Goal: Navigation & Orientation: Find specific page/section

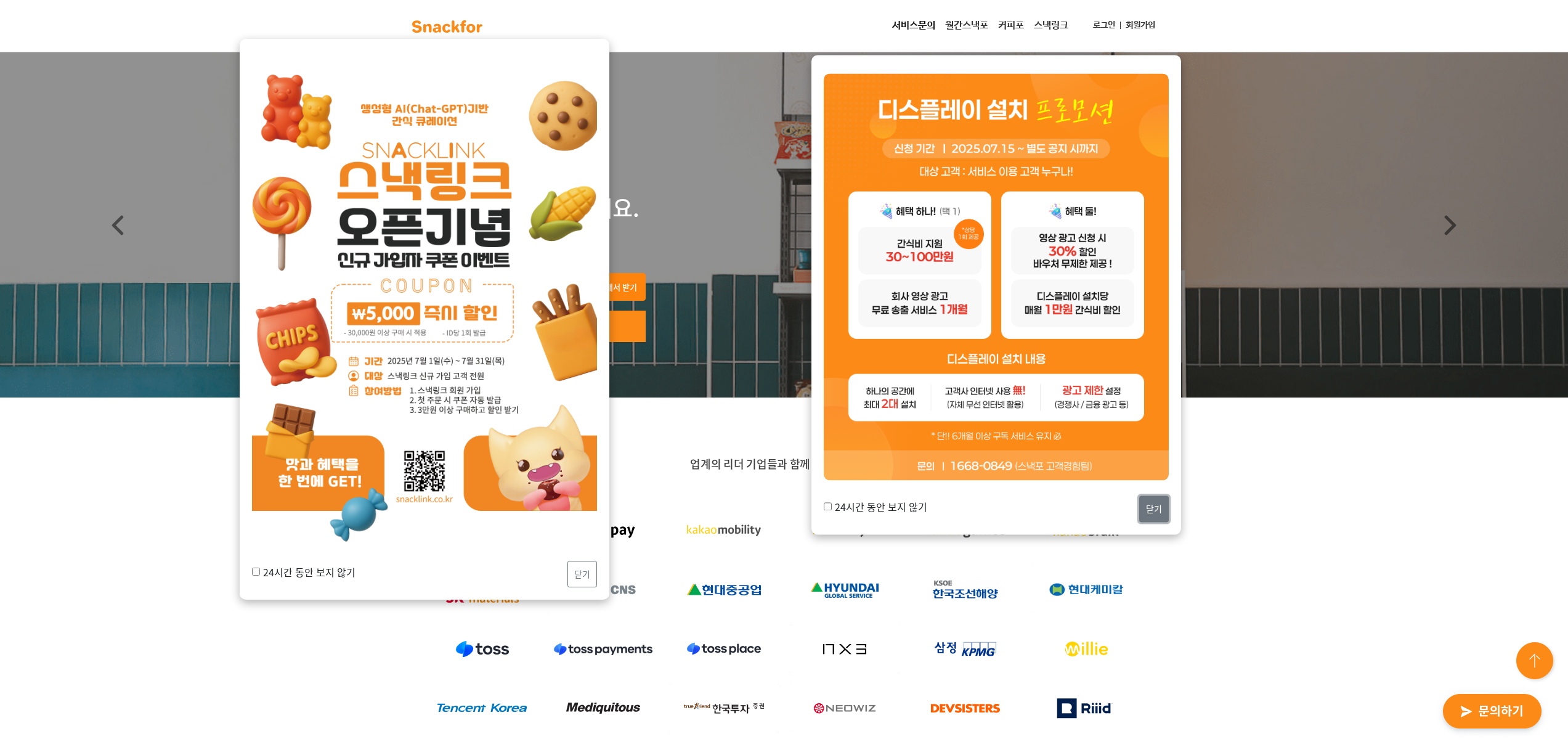
click at [1161, 511] on button "닫기" at bounding box center [1155, 509] width 30 height 26
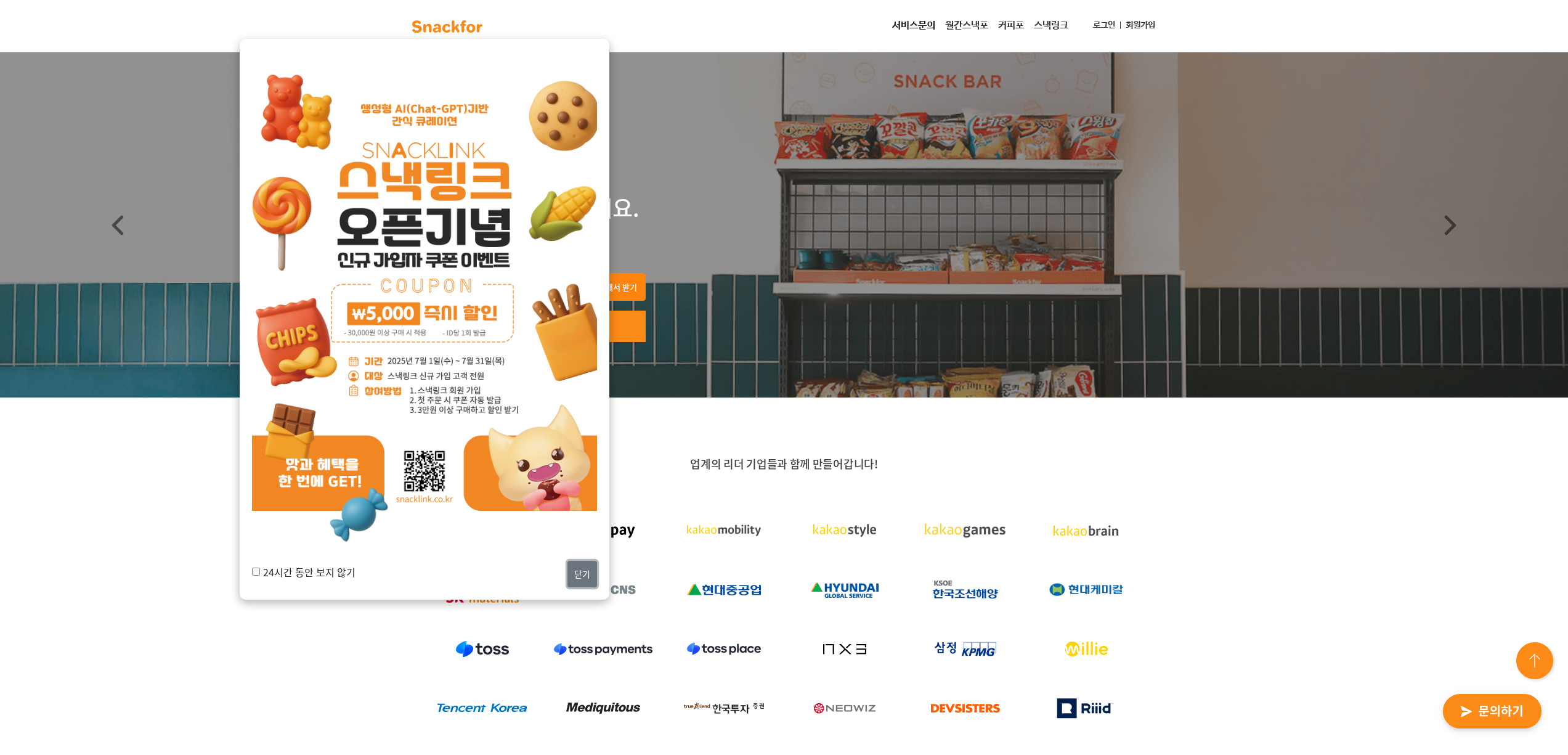
click at [580, 573] on button "닫기" at bounding box center [582, 574] width 30 height 26
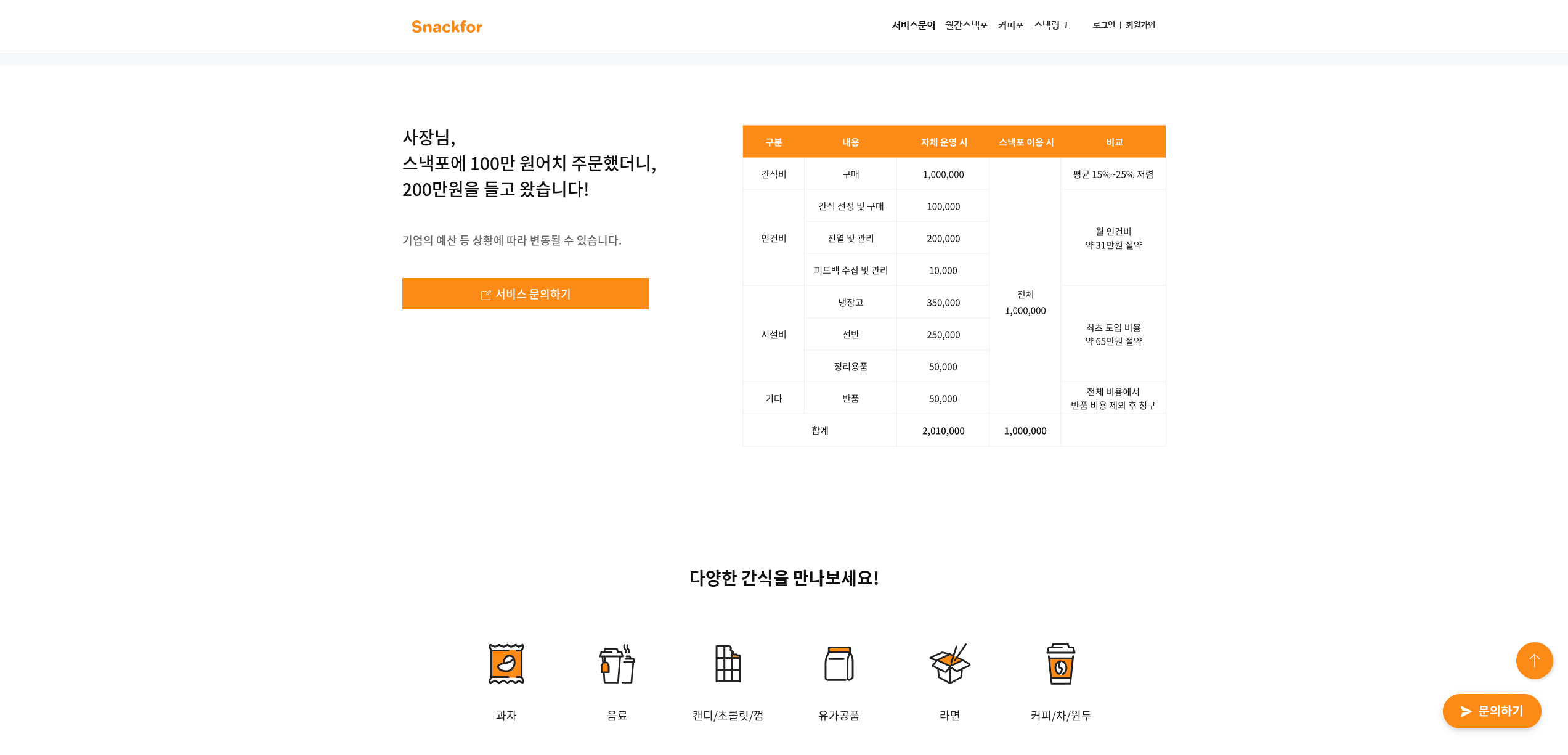
scroll to position [1482, 0]
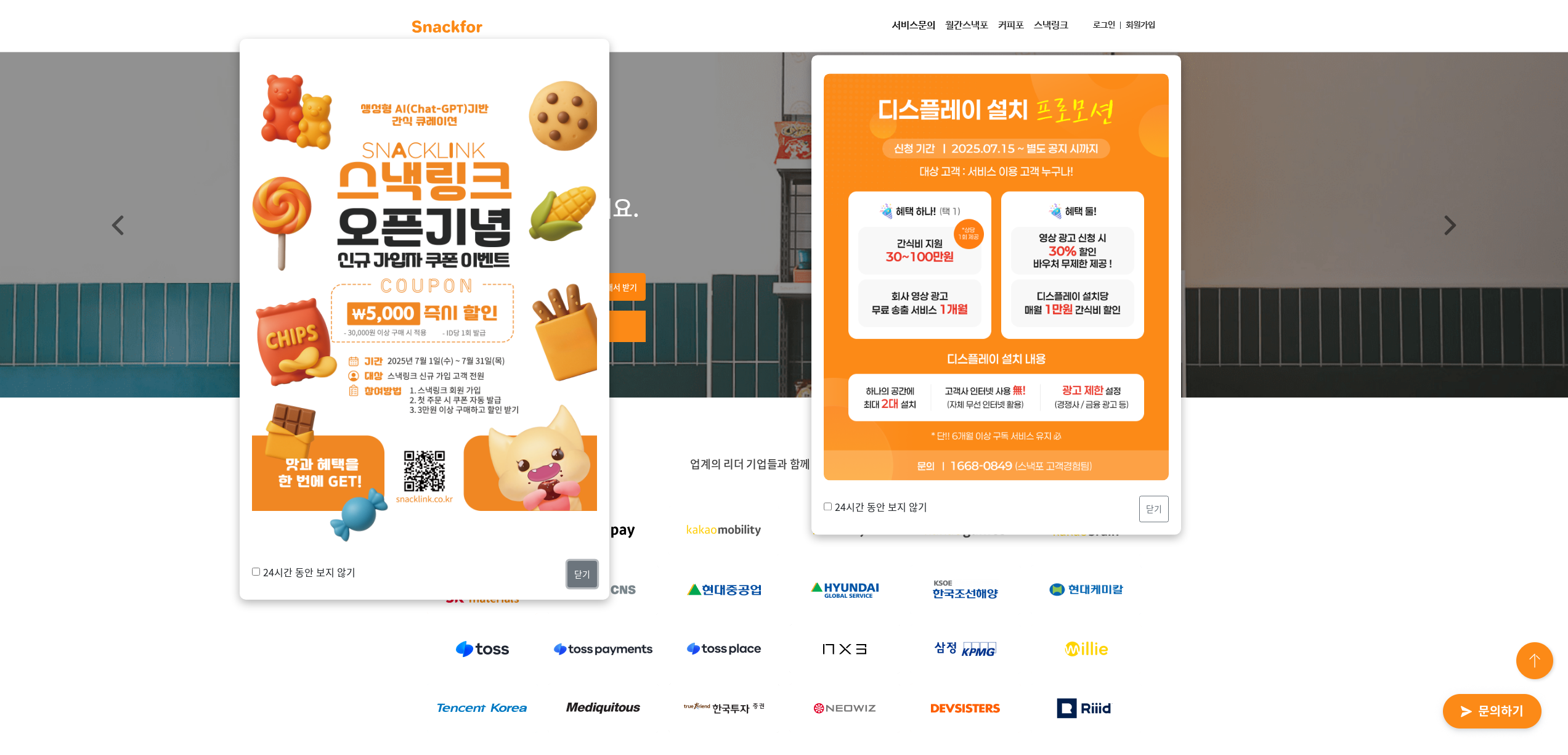
click at [591, 585] on button "닫기" at bounding box center [582, 574] width 30 height 26
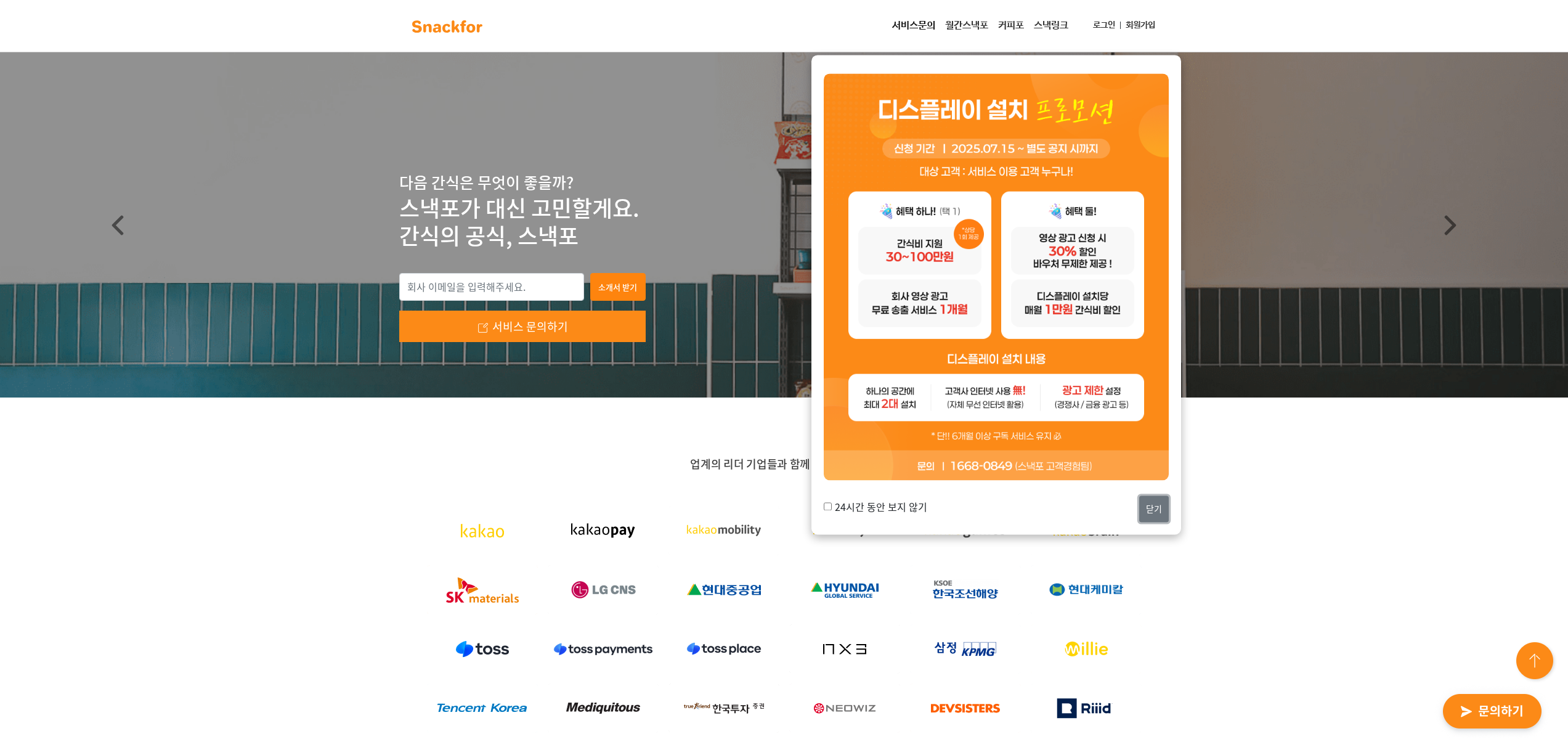
click at [1160, 508] on button "닫기" at bounding box center [1155, 509] width 30 height 26
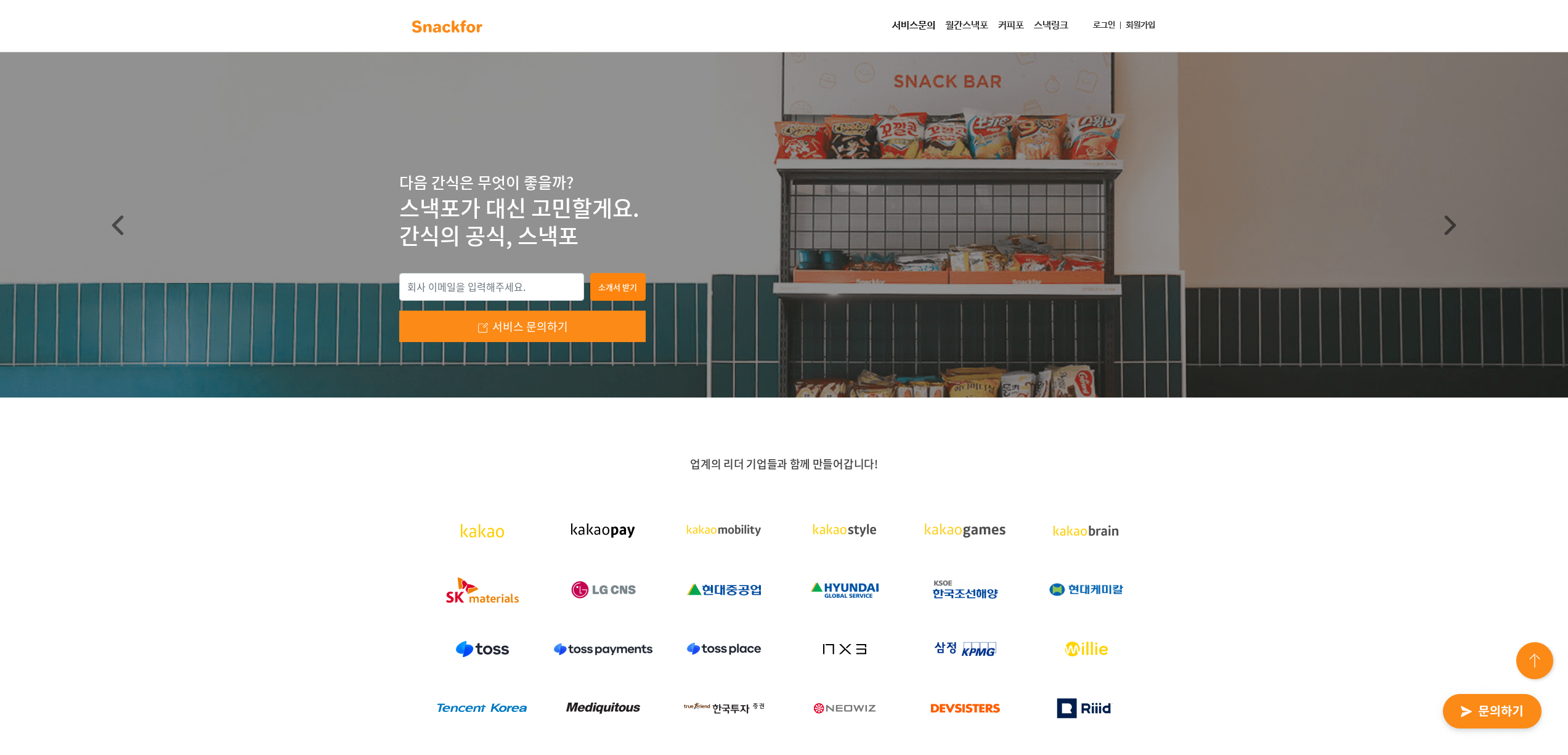
click at [965, 21] on link "월간스낵포" at bounding box center [967, 26] width 53 height 24
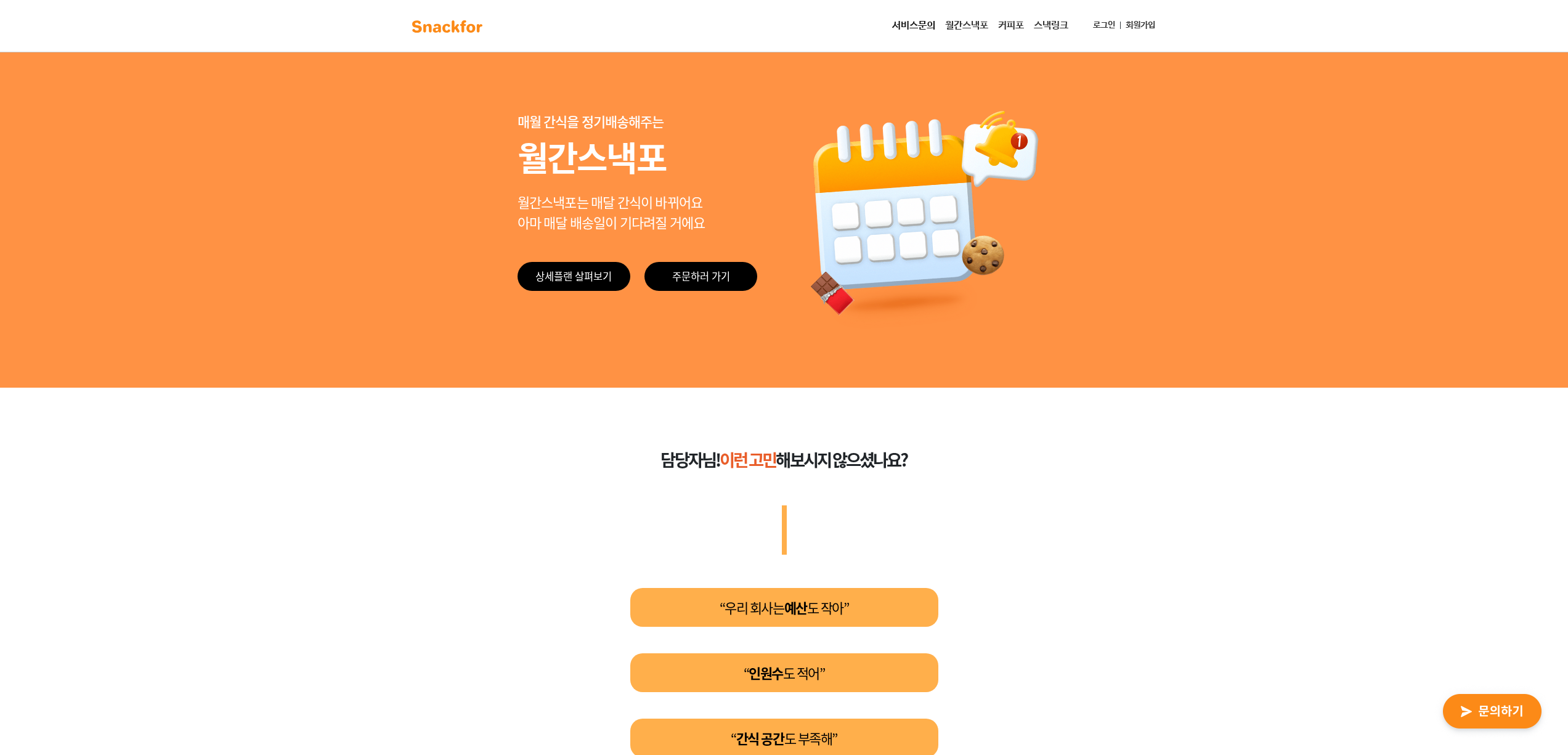
click at [1056, 29] on link "스낵링크" at bounding box center [1051, 26] width 44 height 24
